Goal: Navigation & Orientation: Find specific page/section

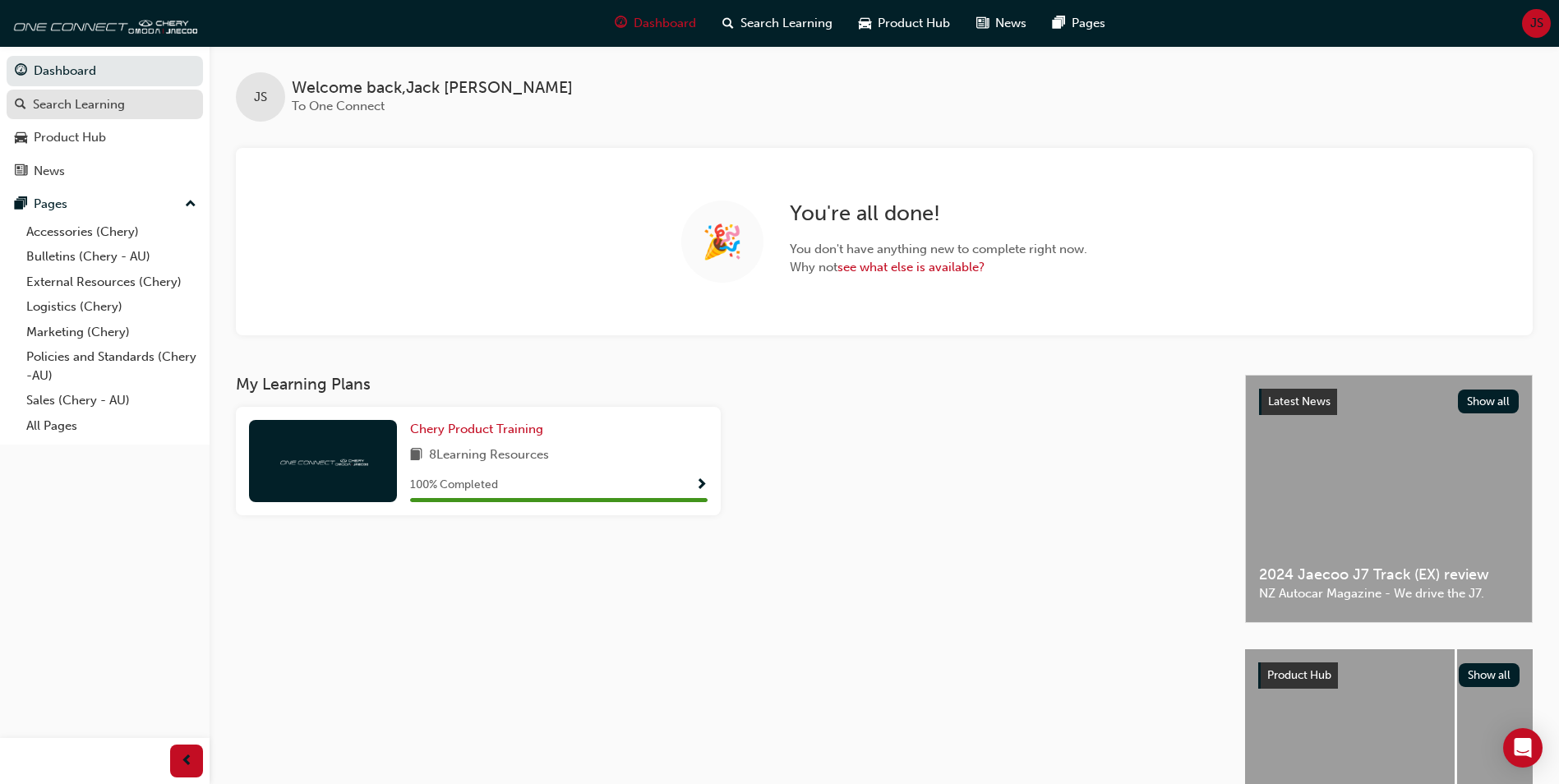
click at [109, 118] on link "Search Learning" at bounding box center [104, 104] width 196 height 31
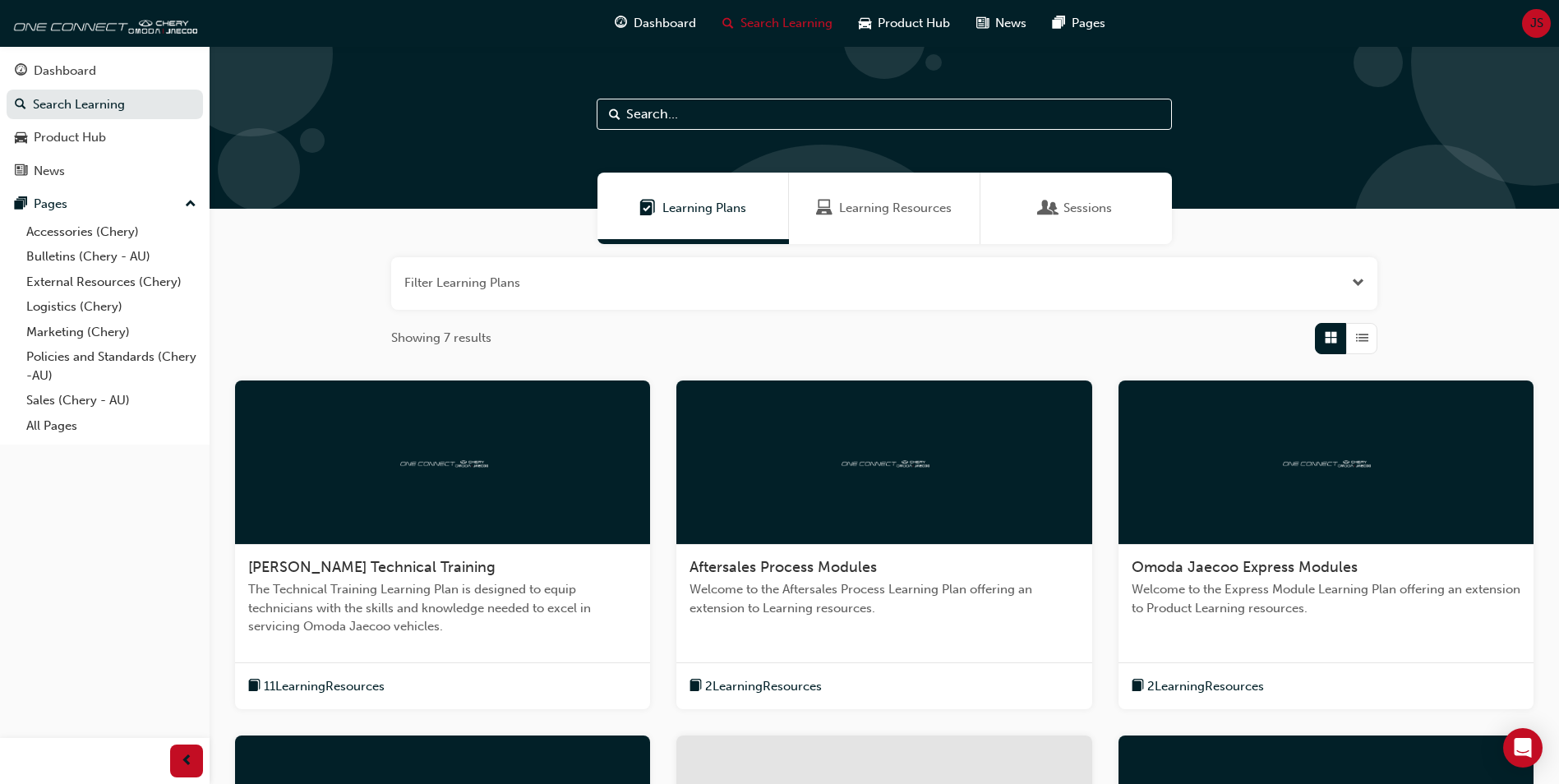
click at [828, 215] on span "Learning Resources" at bounding box center [825, 208] width 17 height 19
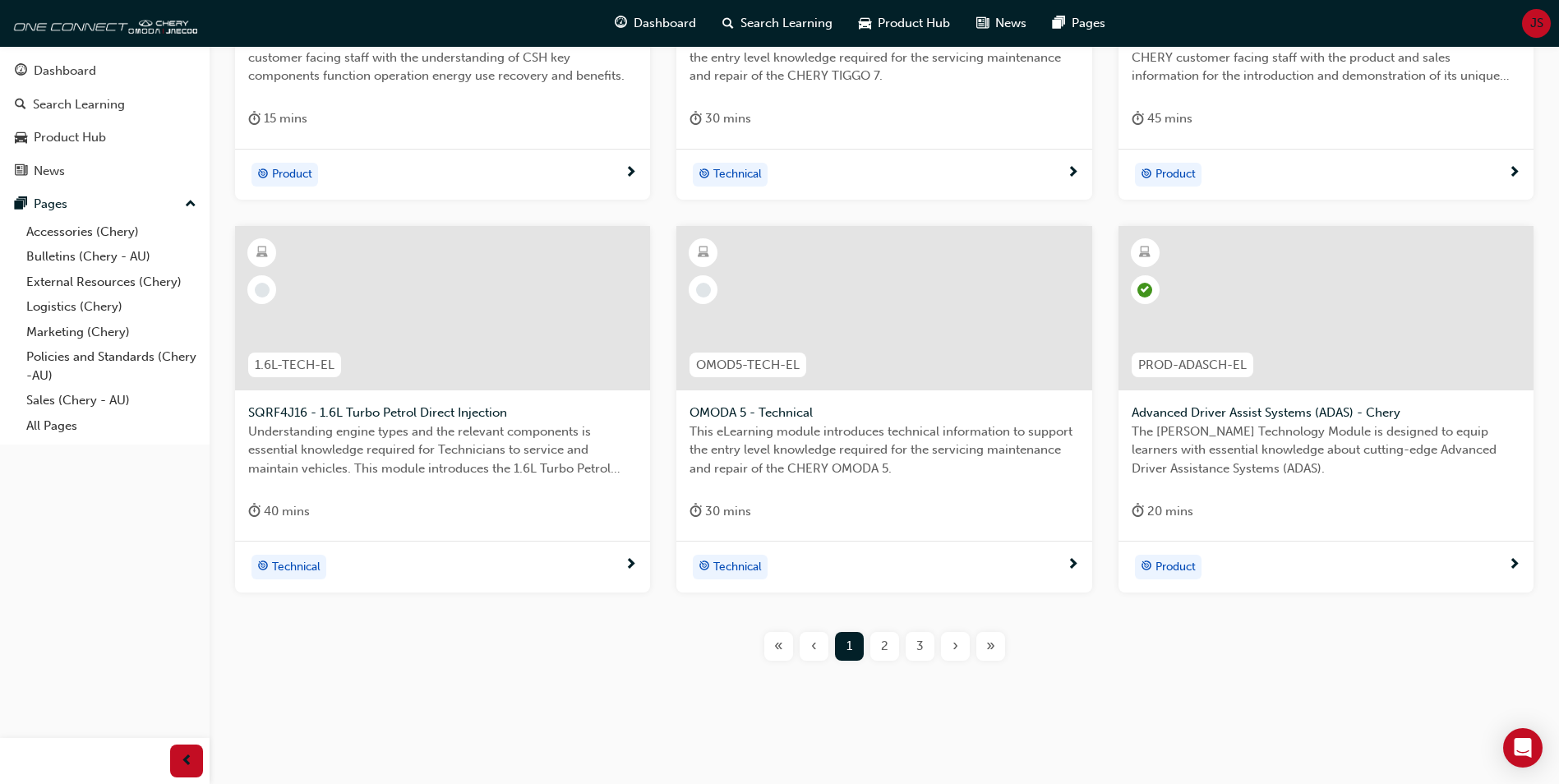
scroll to position [556, 0]
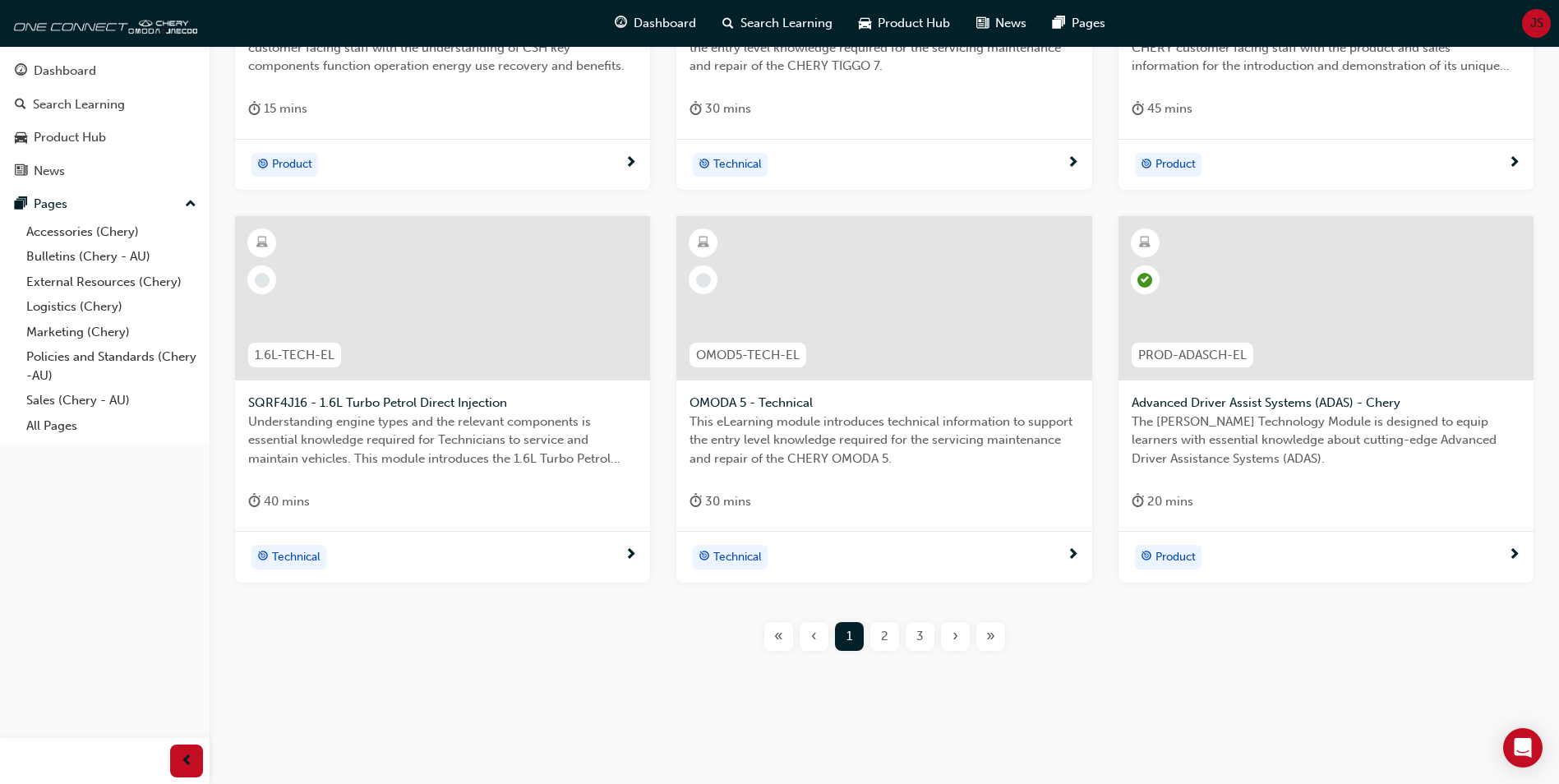
click at [886, 632] on span "2" at bounding box center [884, 636] width 7 height 19
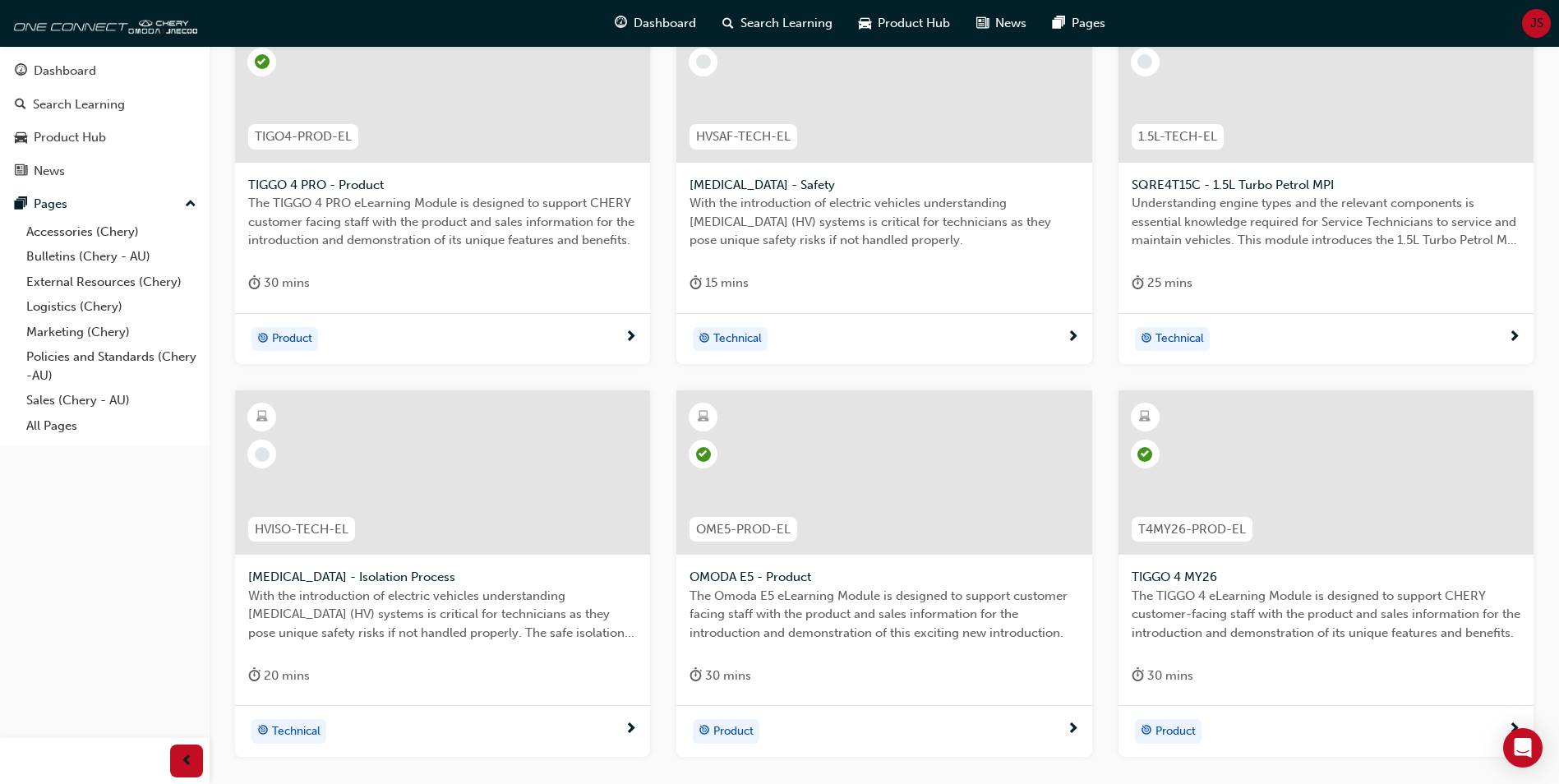
scroll to position [556, 0]
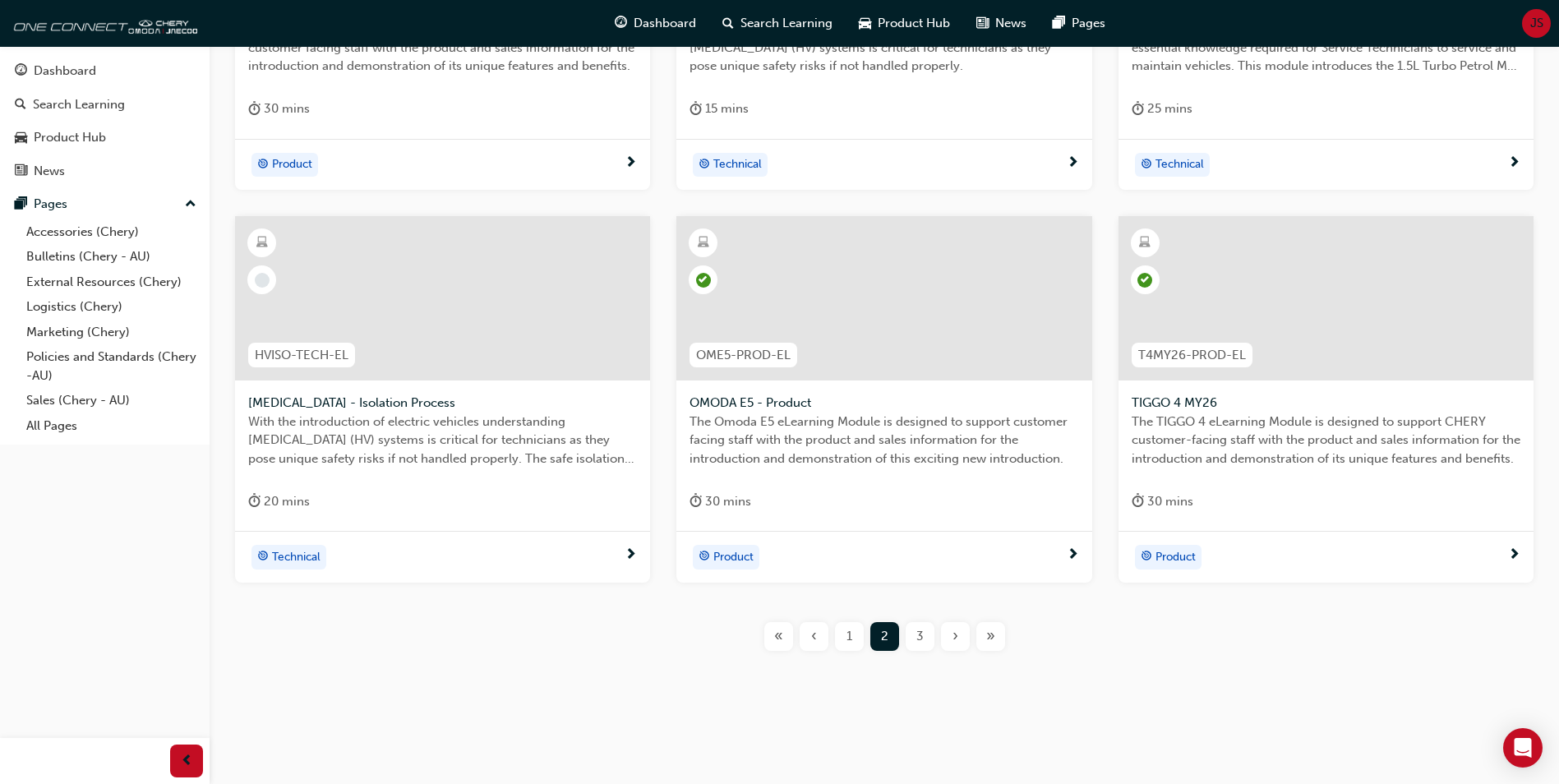
click at [917, 631] on span "3" at bounding box center [920, 636] width 7 height 19
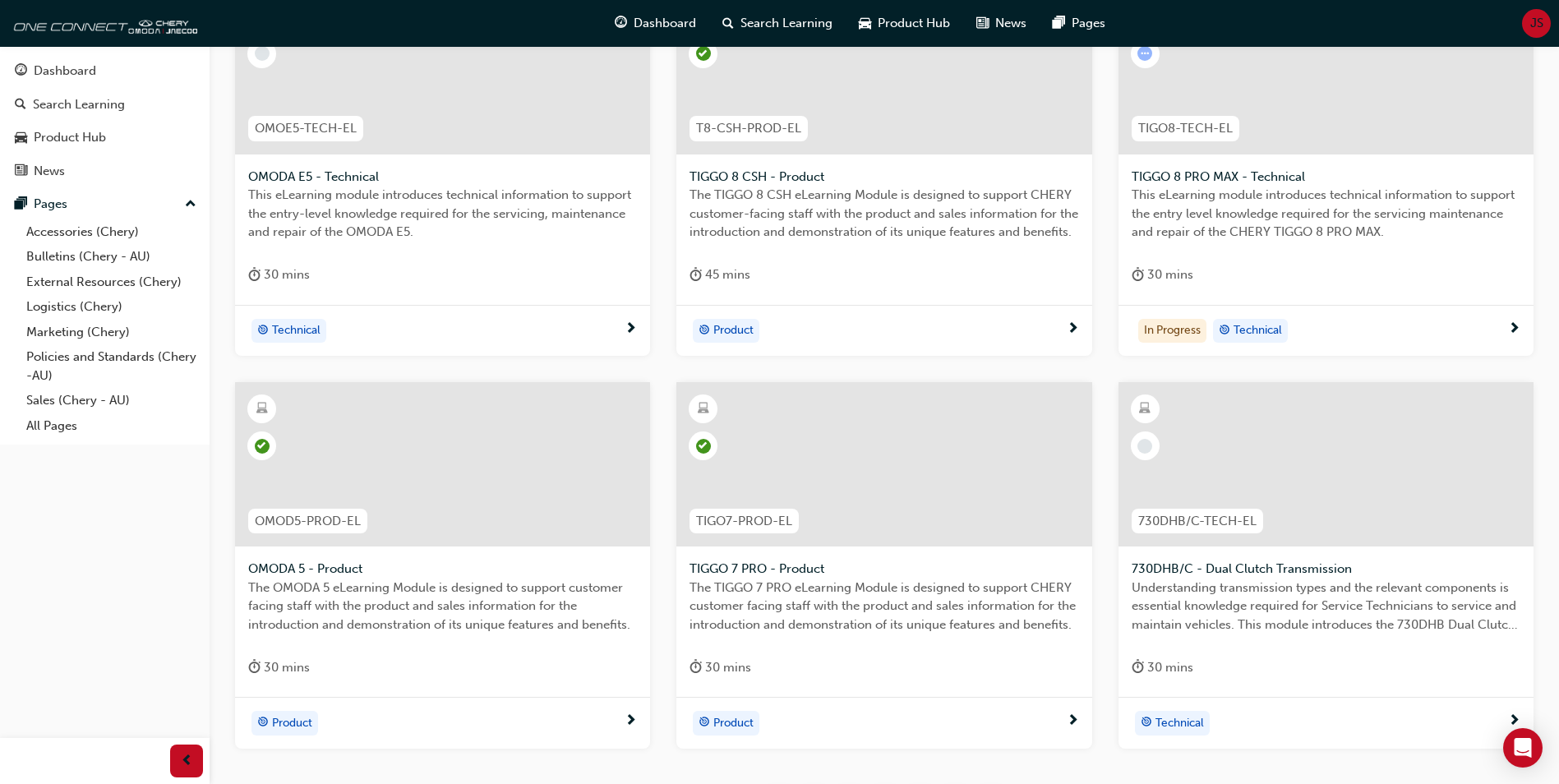
scroll to position [556, 0]
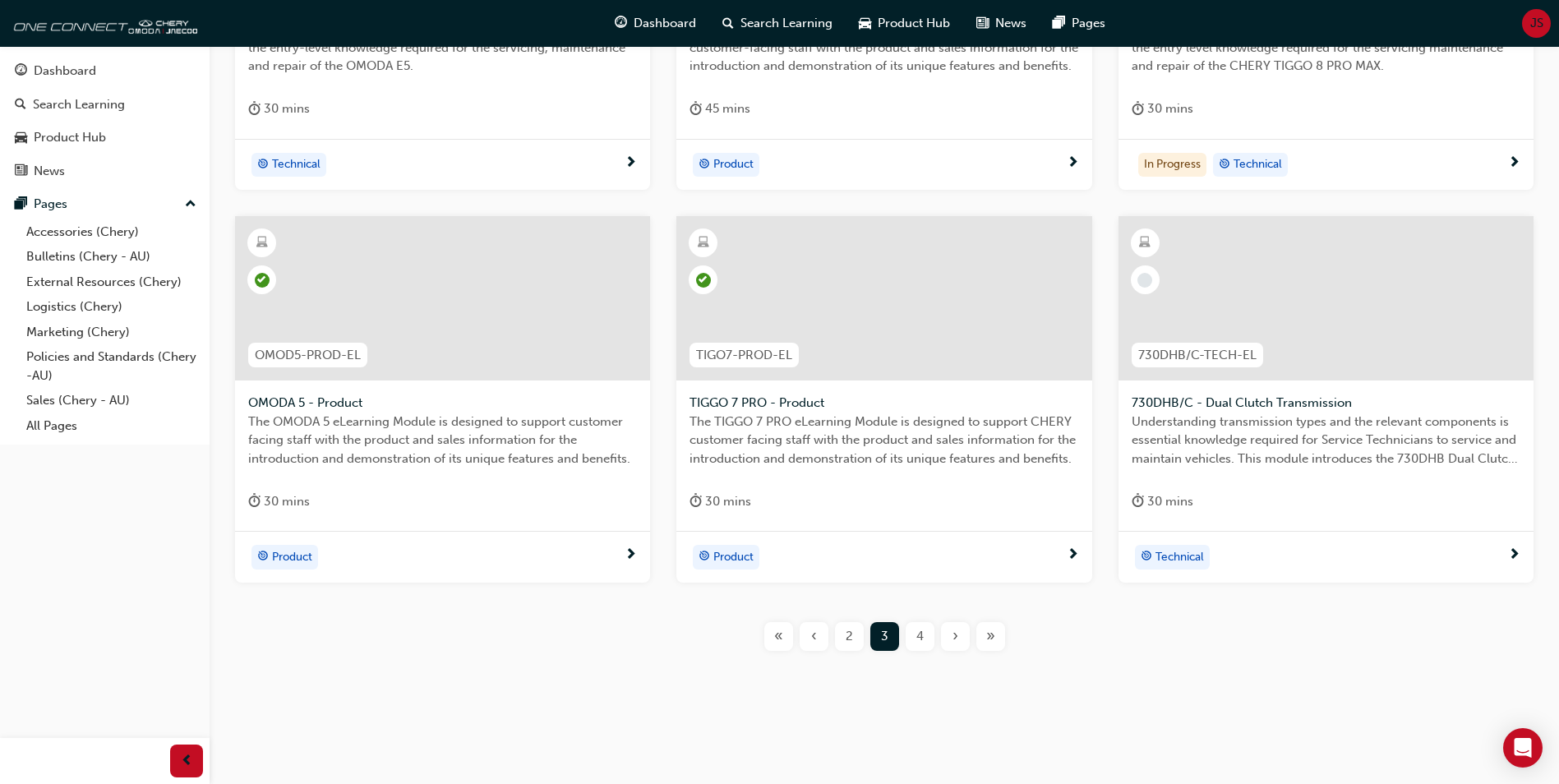
click at [927, 646] on div "4" at bounding box center [920, 636] width 29 height 29
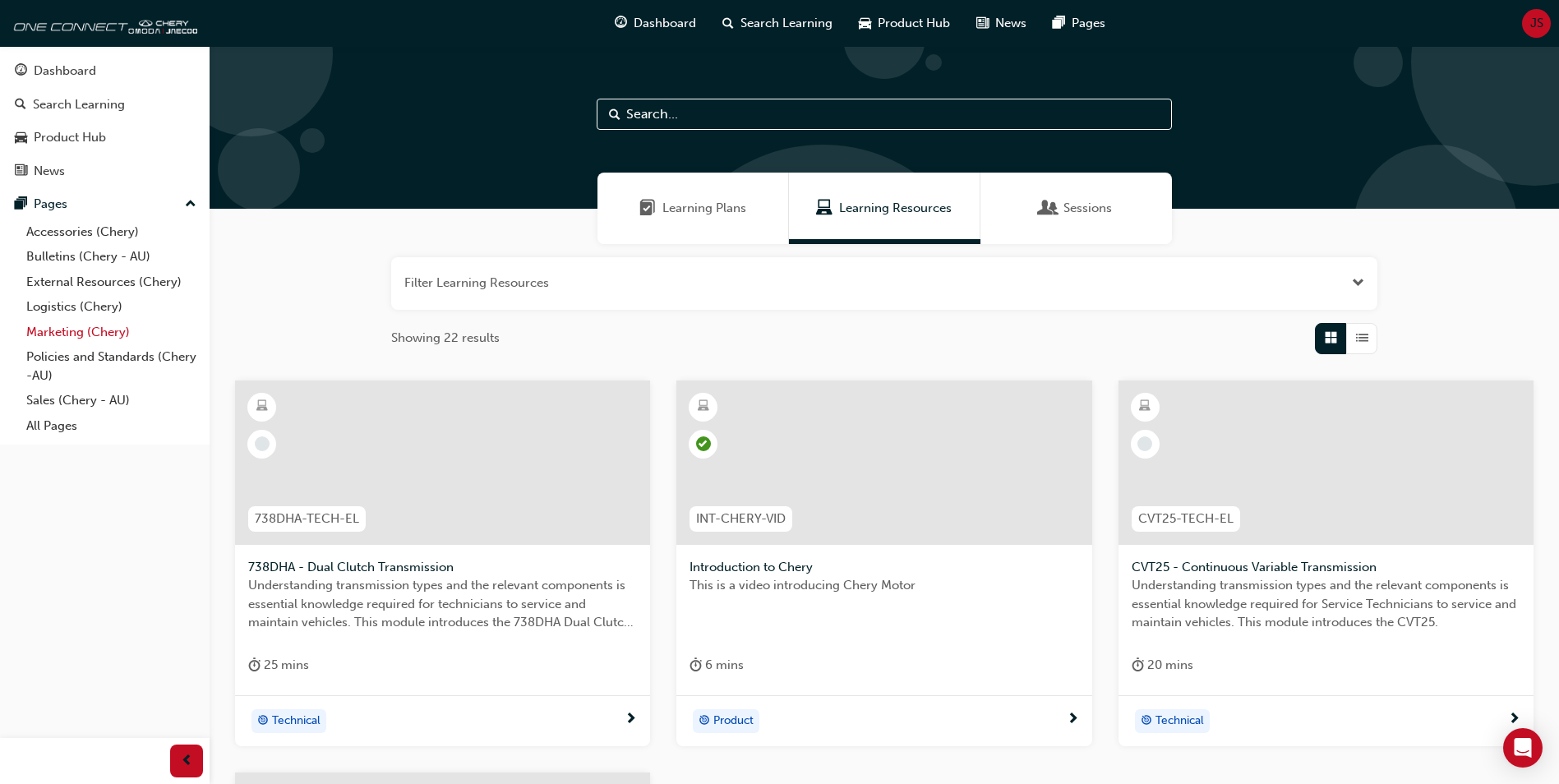
click at [120, 331] on link "Marketing (Chery)" at bounding box center [111, 332] width 183 height 26
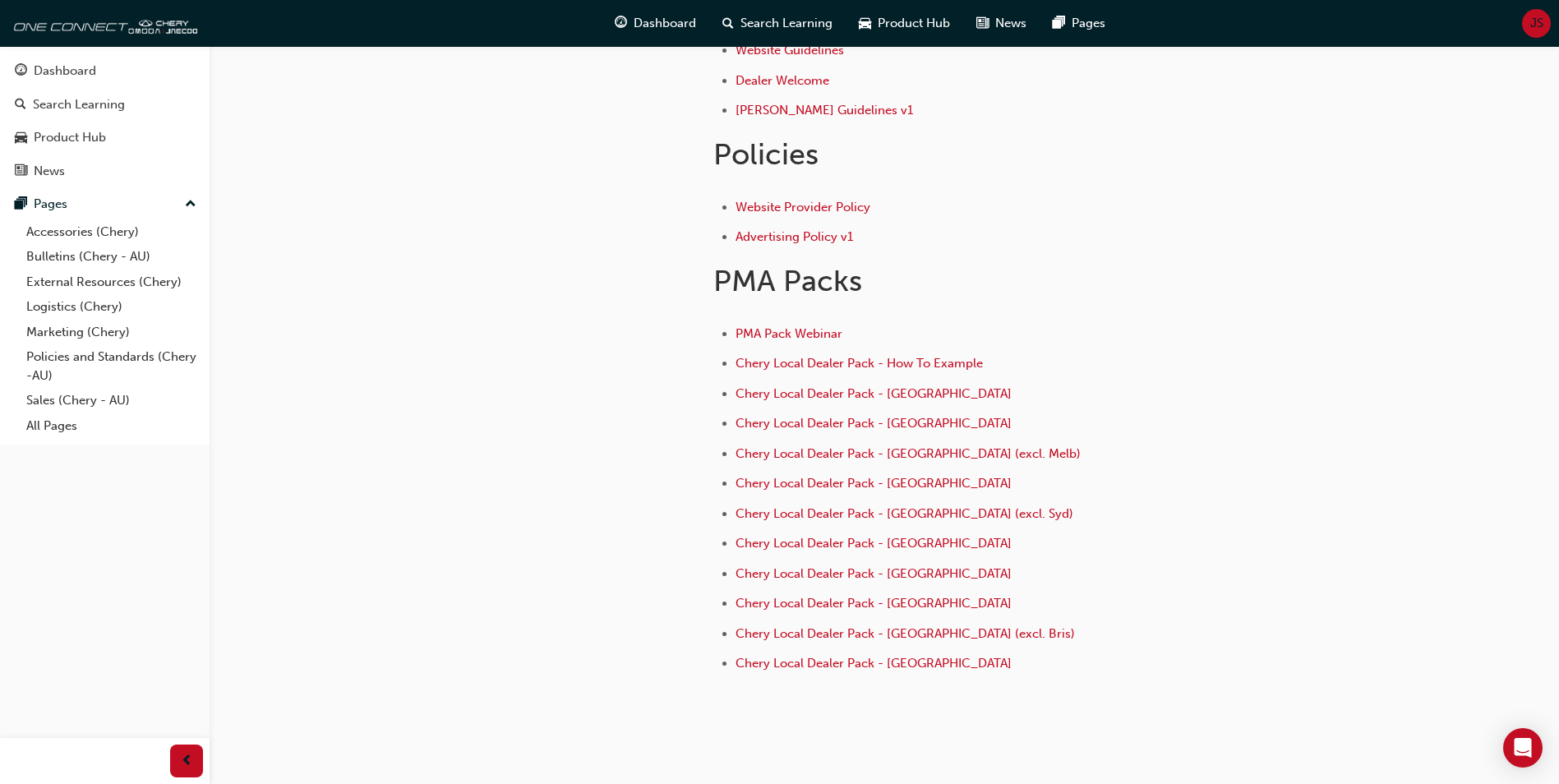
scroll to position [603, 0]
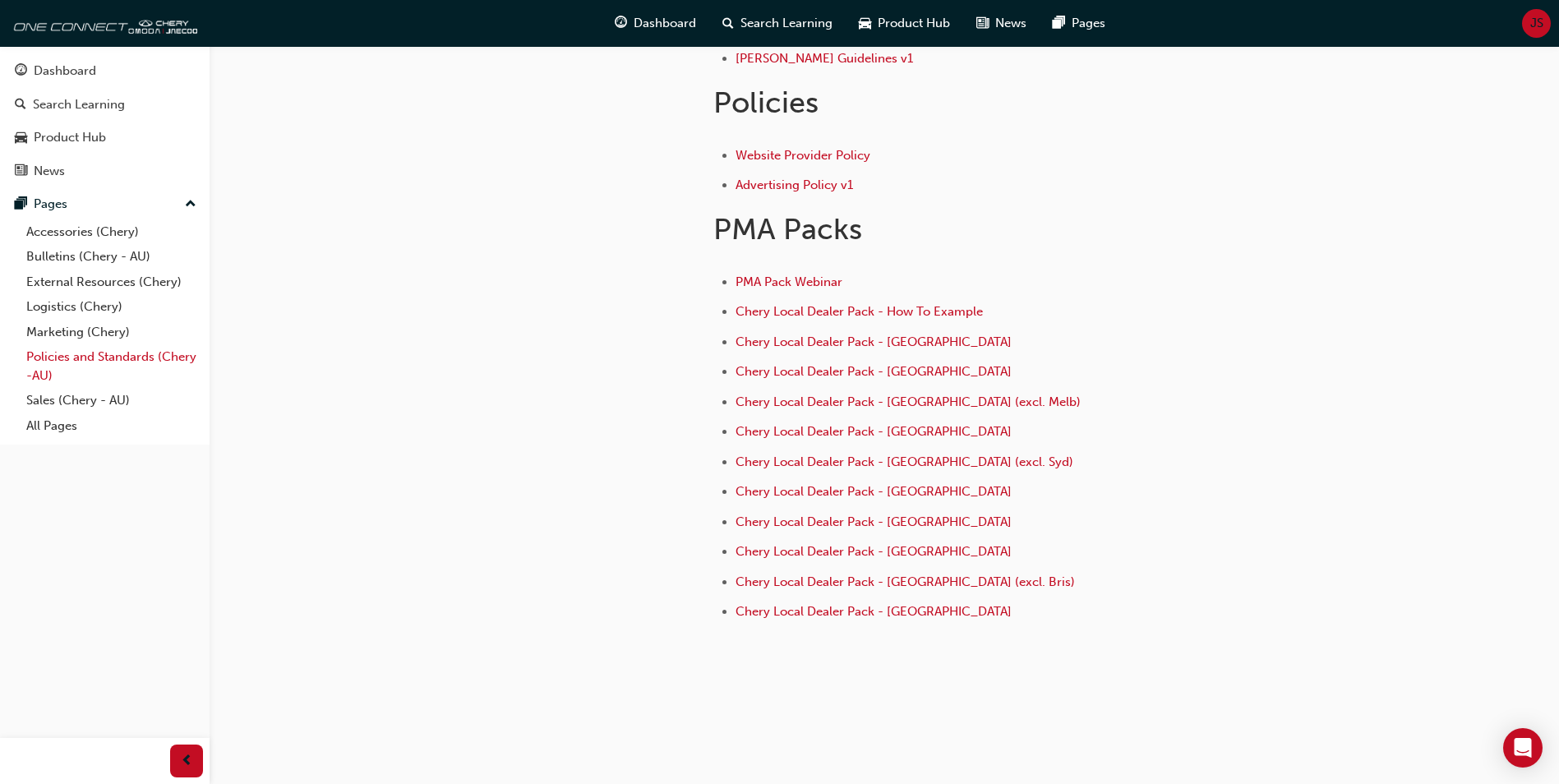
click at [109, 385] on link "Policies and Standards (Chery -AU)" at bounding box center [111, 365] width 183 height 44
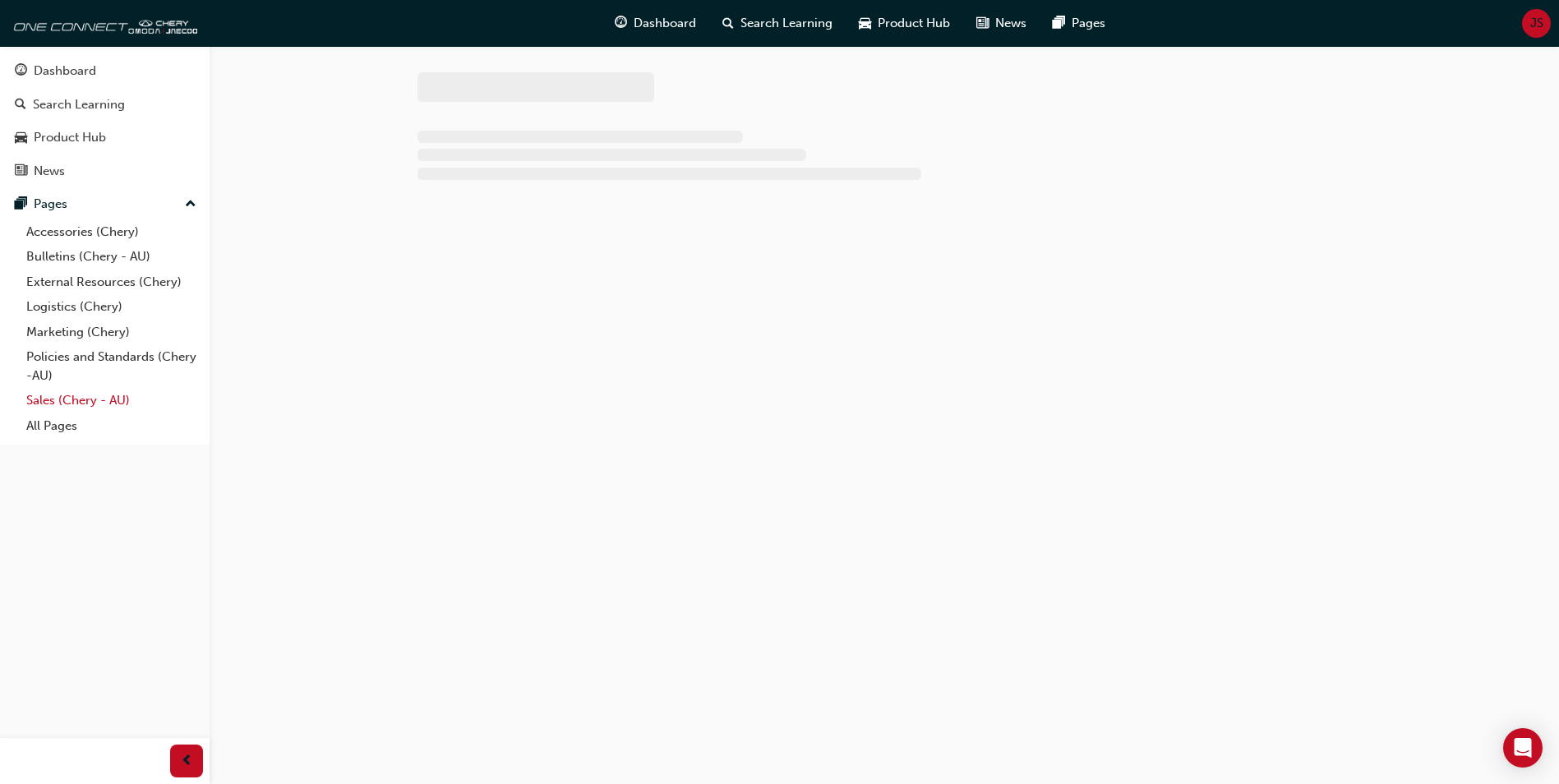
click at [114, 394] on link "Sales (Chery - AU)" at bounding box center [111, 400] width 183 height 26
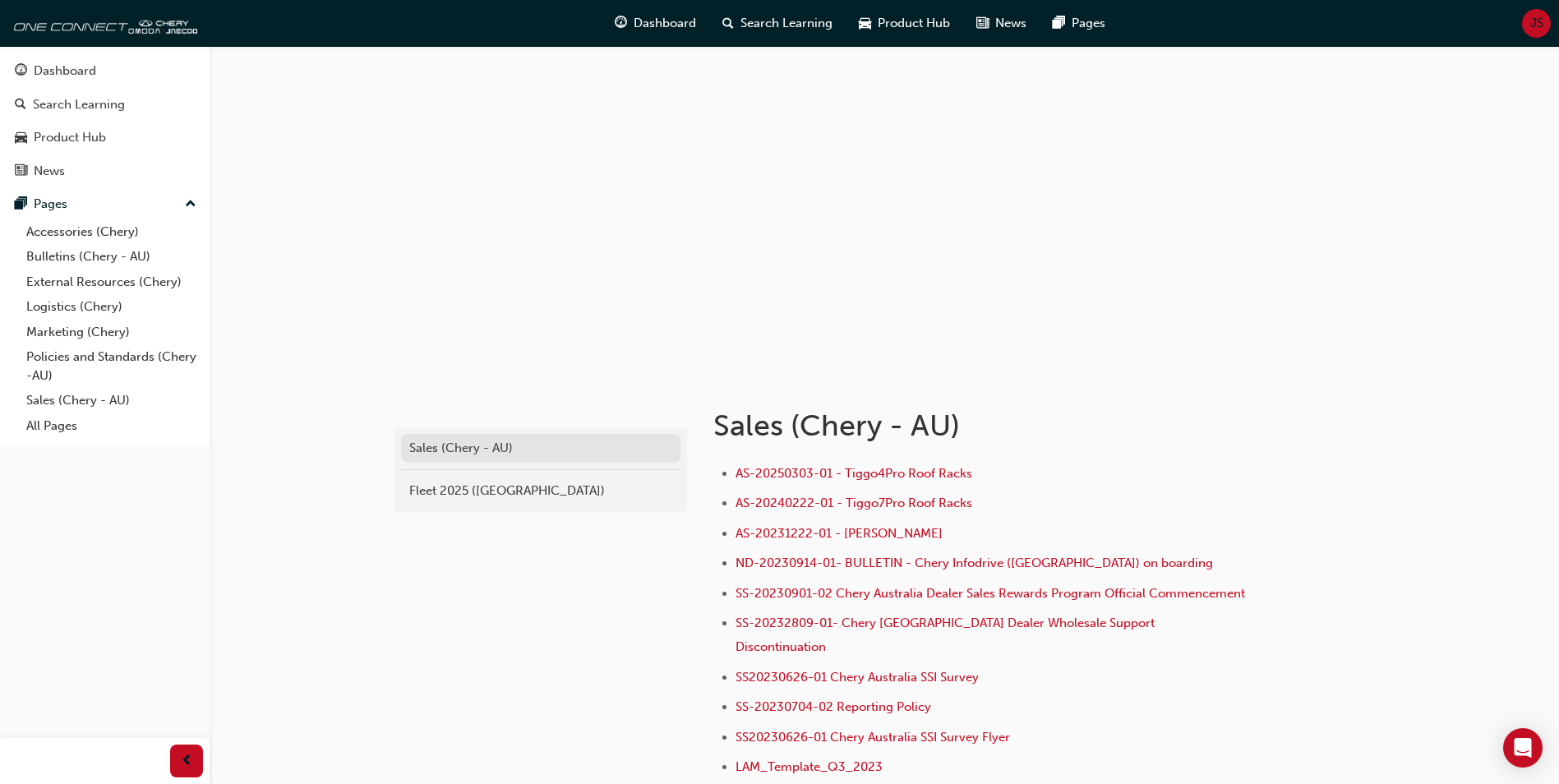
click at [486, 452] on div "Sales (Chery - AU)" at bounding box center [540, 448] width 263 height 19
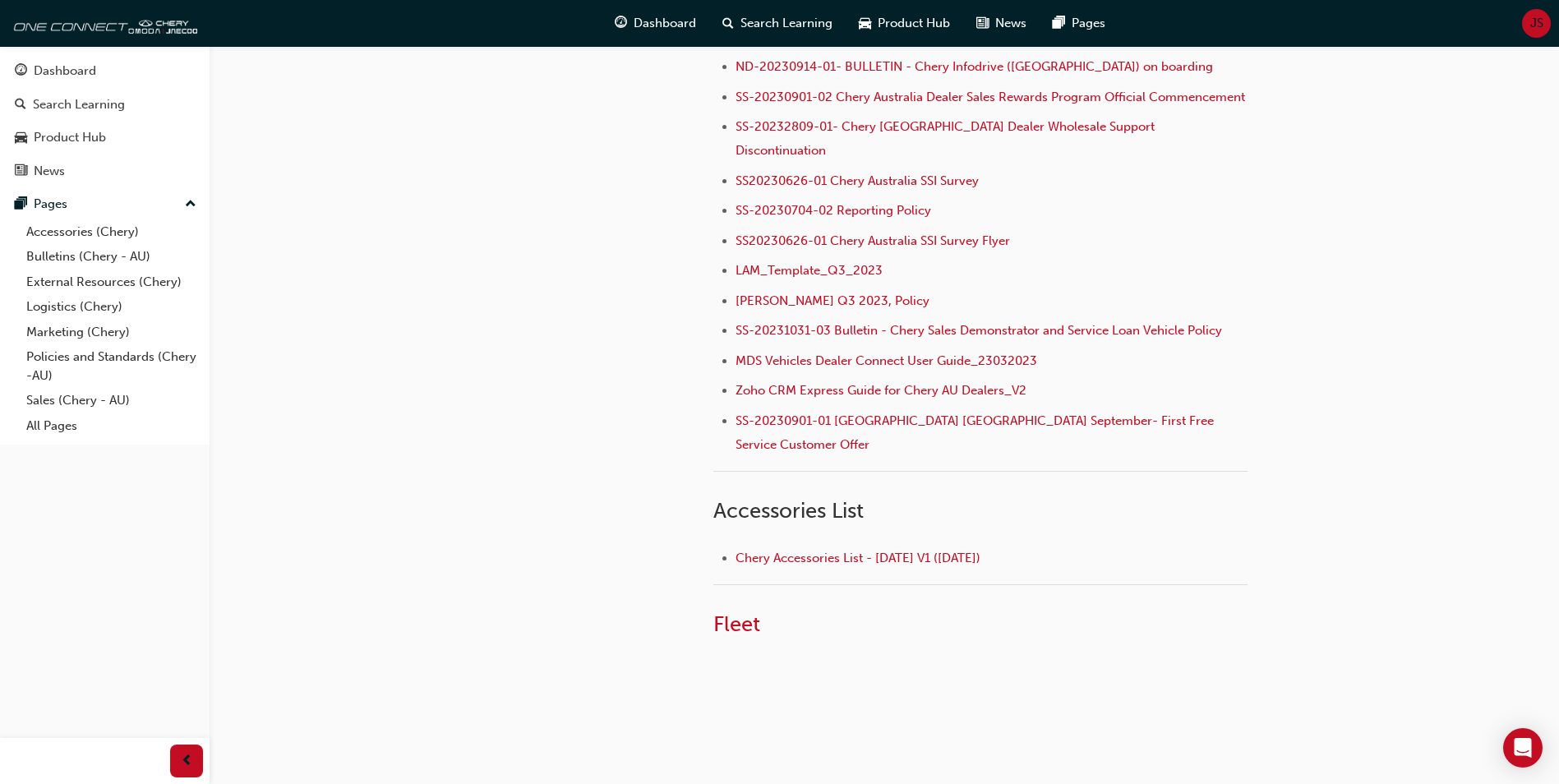
scroll to position [497, 0]
click at [472, 317] on div "chery-sales Sales (Chery - AU) Fleet 2025 ([GEOGRAPHIC_DATA])" at bounding box center [539, 295] width 296 height 836
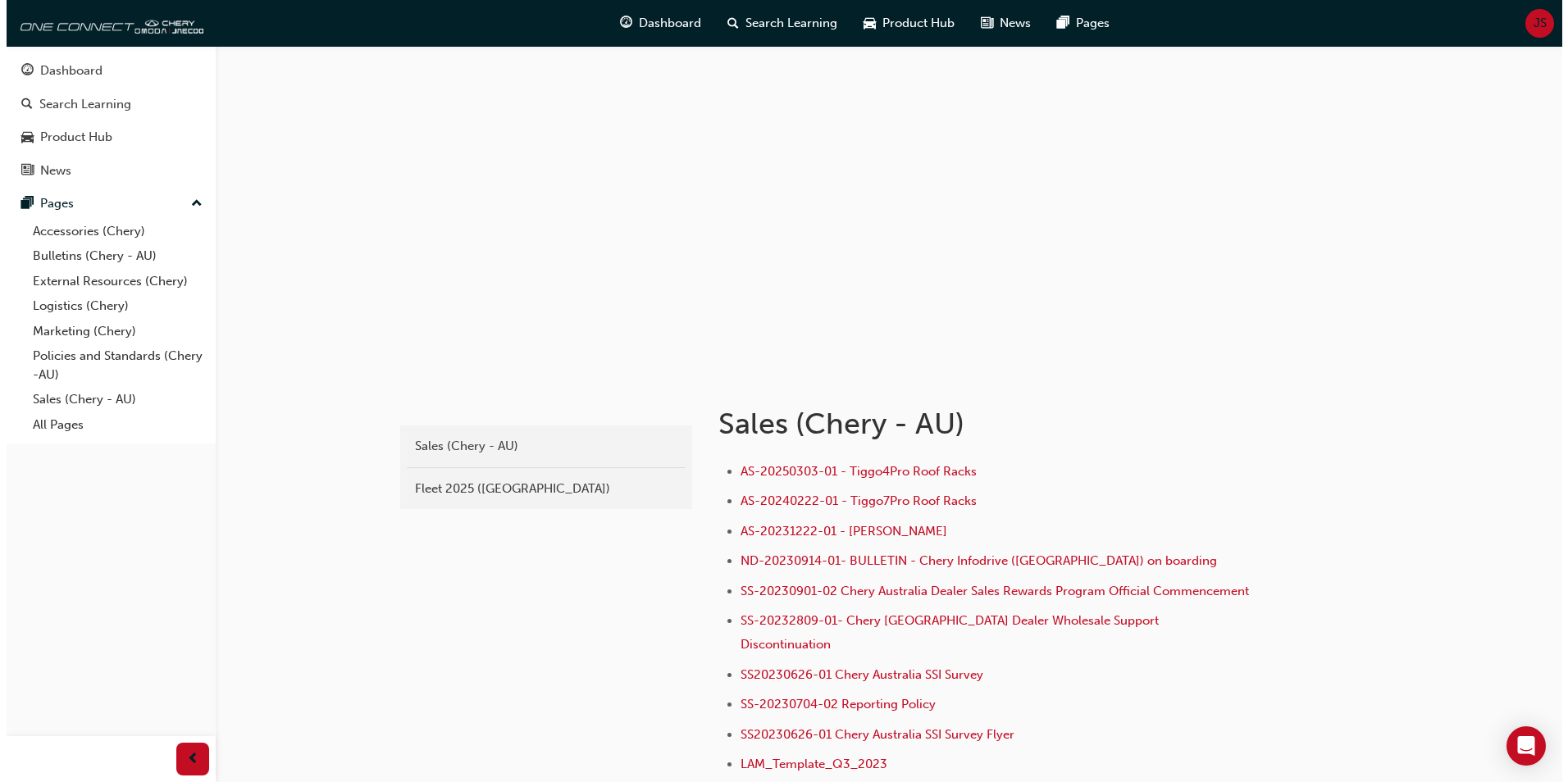
scroll to position [0, 0]
click at [89, 176] on div "News" at bounding box center [104, 170] width 179 height 21
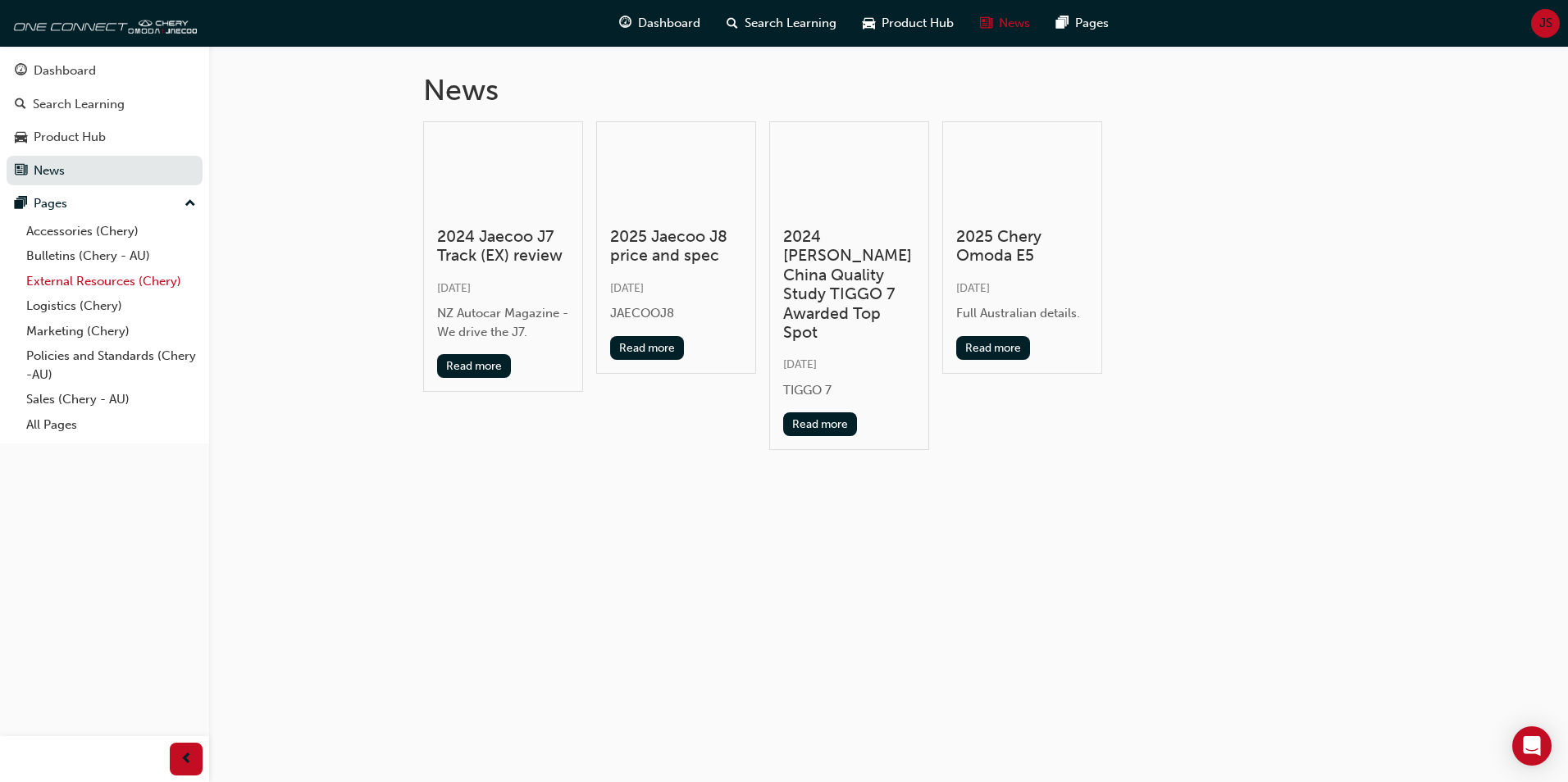
click at [54, 274] on link "External Resources (Chery)" at bounding box center [111, 281] width 183 height 26
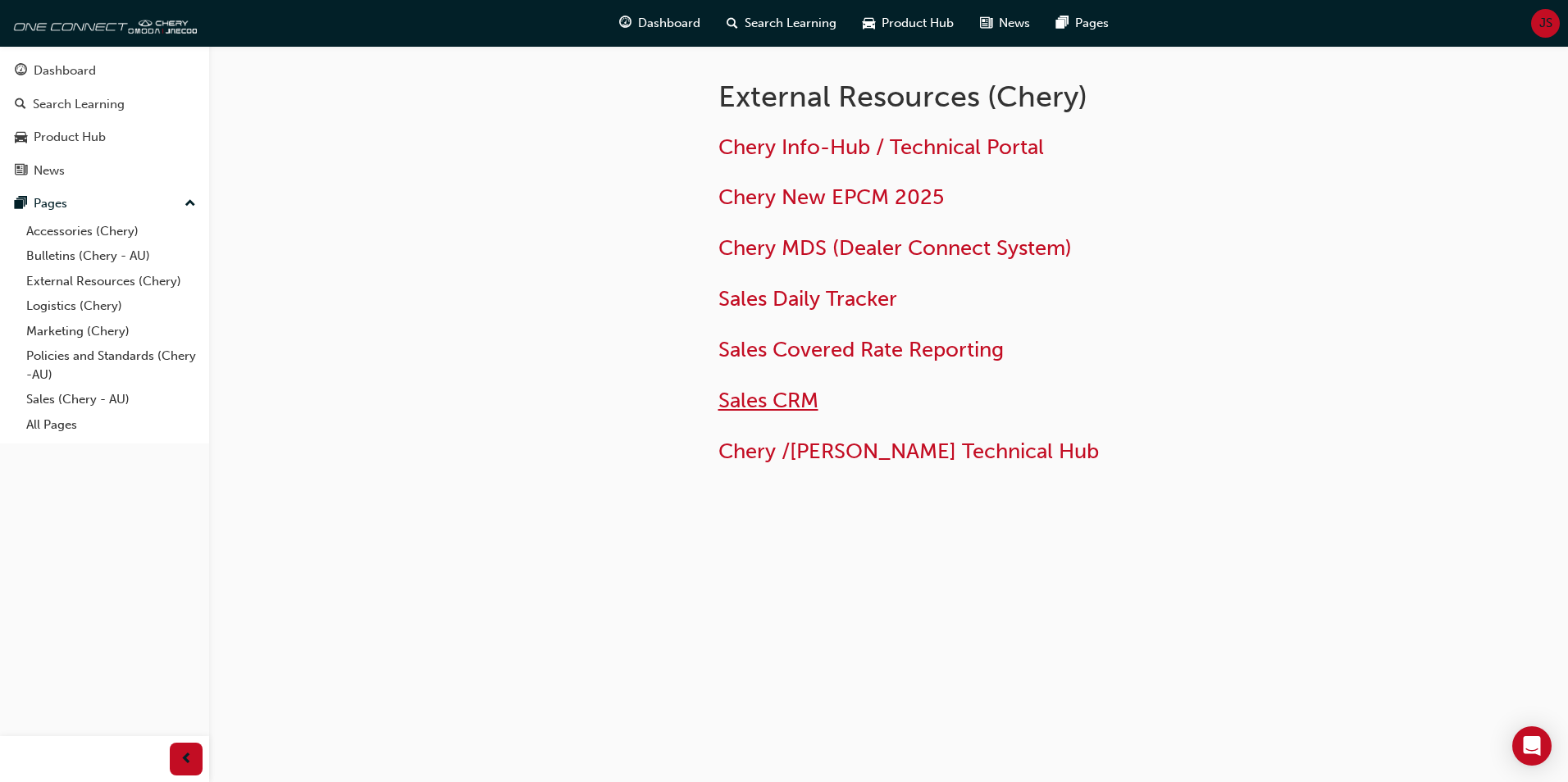
click at [755, 393] on span "Sales CRM" at bounding box center [768, 400] width 100 height 26
